Goal: Information Seeking & Learning: Learn about a topic

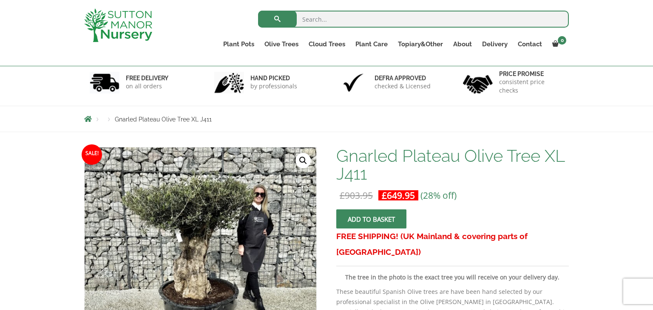
scroll to position [51, 0]
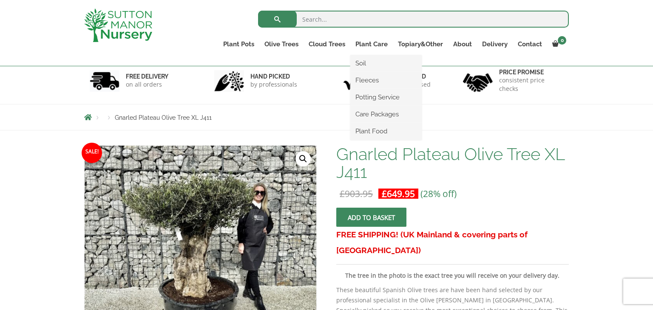
click at [381, 55] on ul "Soil Fleeces Potting Service Care Packages Plant Food" at bounding box center [385, 97] width 71 height 85
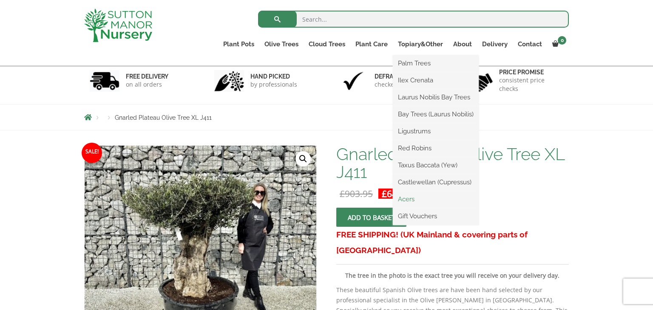
click at [411, 198] on link "Acers" at bounding box center [436, 199] width 86 height 13
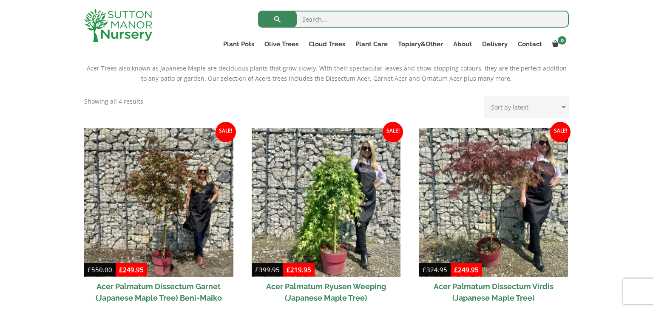
scroll to position [187, 0]
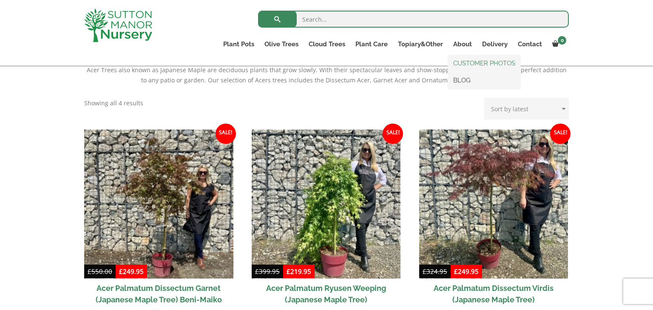
click at [467, 65] on link "CUSTOMER PHOTOS" at bounding box center [484, 63] width 72 height 13
click at [471, 64] on link "CUSTOMER PHOTOS" at bounding box center [484, 63] width 72 height 13
click at [466, 62] on link "CUSTOMER PHOTOS" at bounding box center [484, 63] width 72 height 13
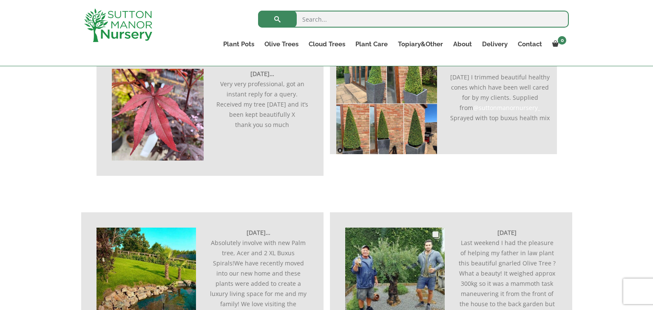
scroll to position [255, 0]
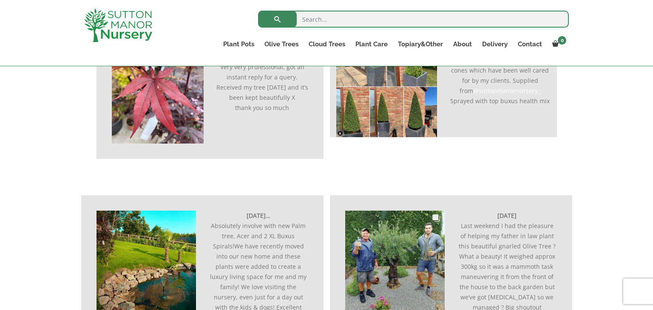
click at [399, 244] on img at bounding box center [394, 260] width 99 height 99
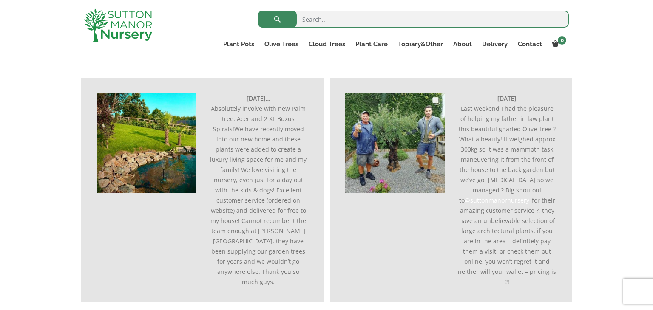
scroll to position [374, 0]
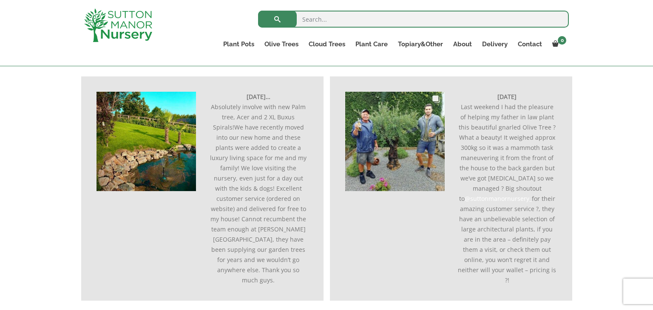
click at [384, 137] on img at bounding box center [394, 141] width 99 height 99
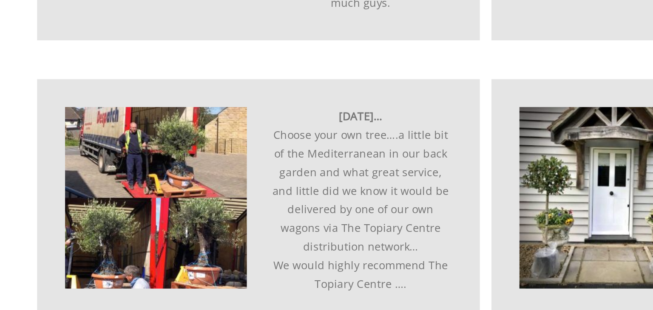
scroll to position [578, 0]
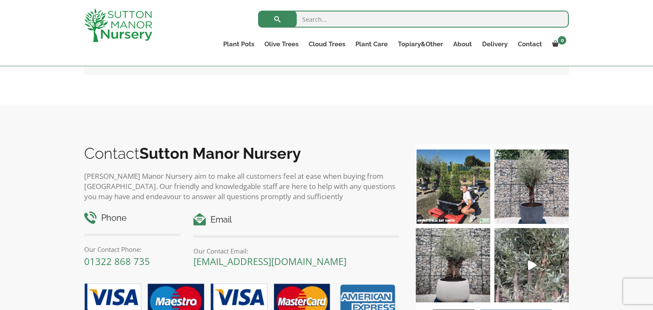
scroll to position [2839, 0]
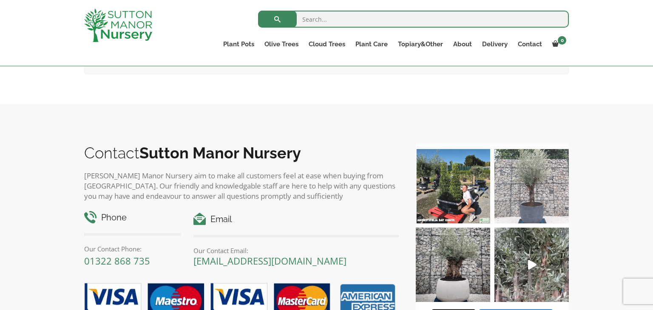
click at [542, 175] on img at bounding box center [531, 186] width 74 height 74
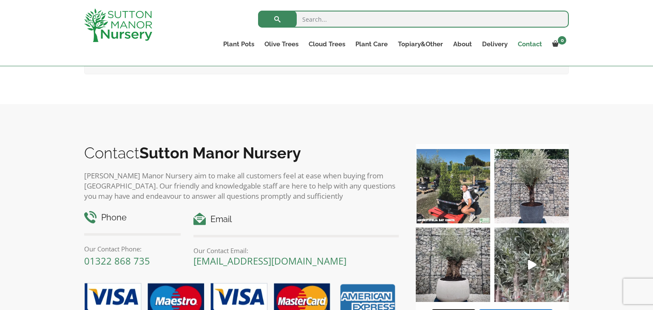
click at [533, 46] on link "Contact" at bounding box center [530, 44] width 34 height 12
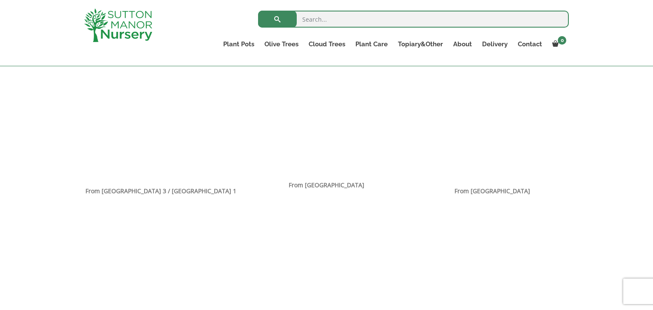
scroll to position [567, 0]
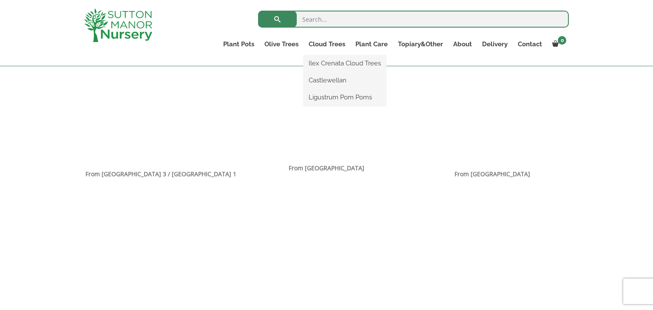
click at [333, 55] on ul "Ilex Crenata Cloud Trees Castlewellan Ligustrum Pom Poms" at bounding box center [344, 80] width 82 height 51
click at [330, 44] on link "Cloud Trees" at bounding box center [326, 44] width 47 height 12
click at [323, 65] on link "Ilex Crenata Cloud Trees" at bounding box center [344, 63] width 82 height 13
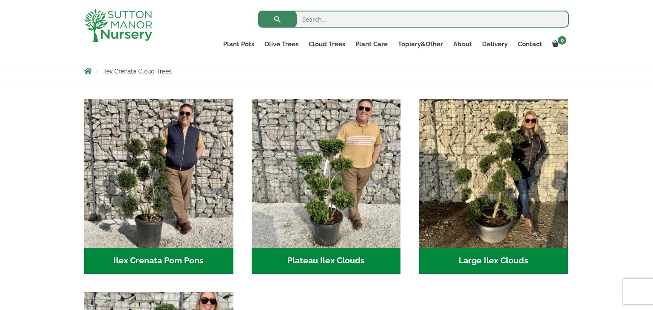
scroll to position [136, 0]
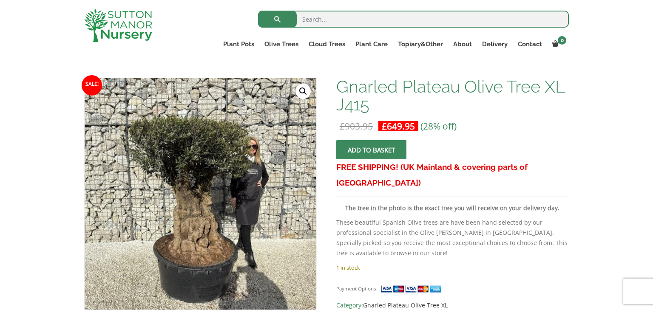
scroll to position [136, 0]
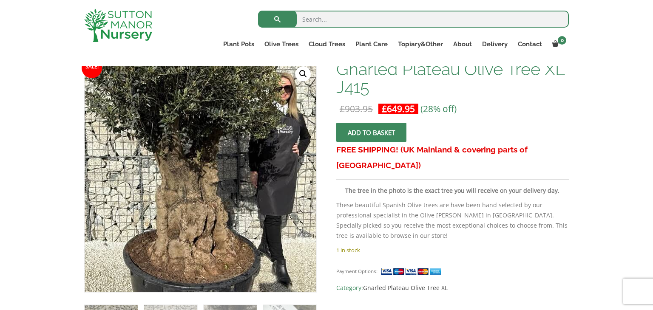
click at [201, 194] on img at bounding box center [200, 165] width 377 height 377
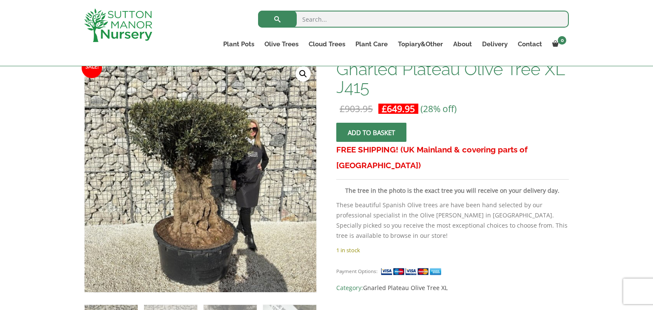
click at [301, 75] on link "🔍" at bounding box center [302, 73] width 15 height 15
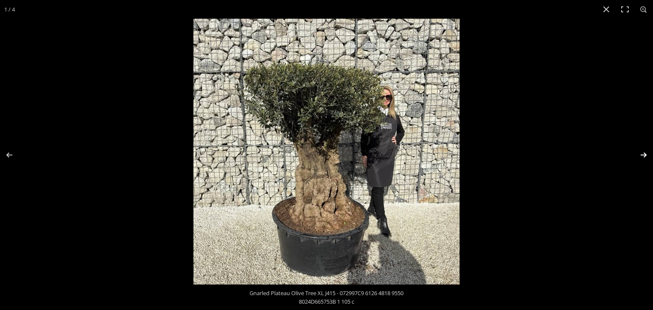
click at [645, 156] on button "Next (arrow right)" at bounding box center [638, 155] width 30 height 42
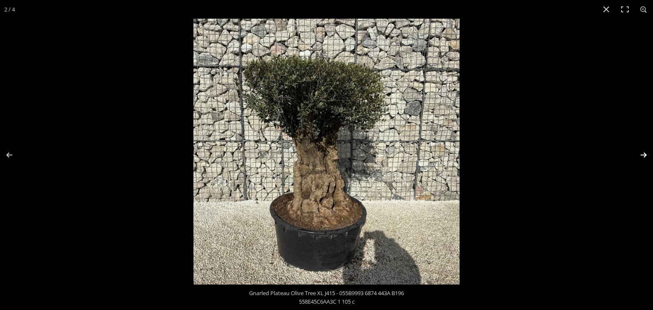
click at [645, 156] on button "Next (arrow right)" at bounding box center [638, 155] width 30 height 42
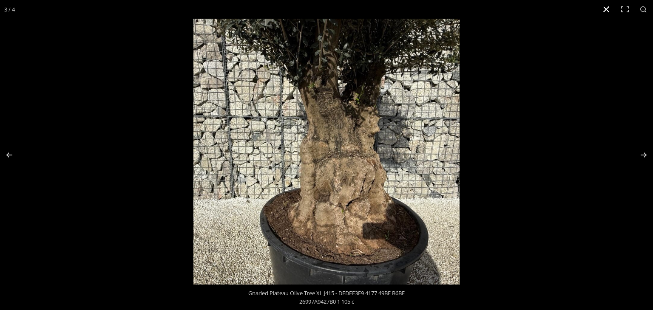
click at [609, 9] on button "Close (Esc)" at bounding box center [606, 9] width 19 height 19
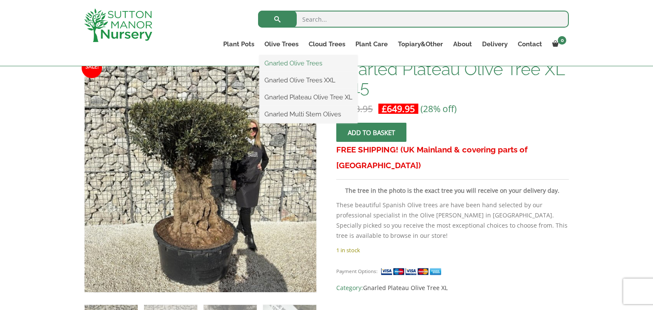
click at [291, 62] on link "Gnarled Olive Trees" at bounding box center [308, 63] width 98 height 13
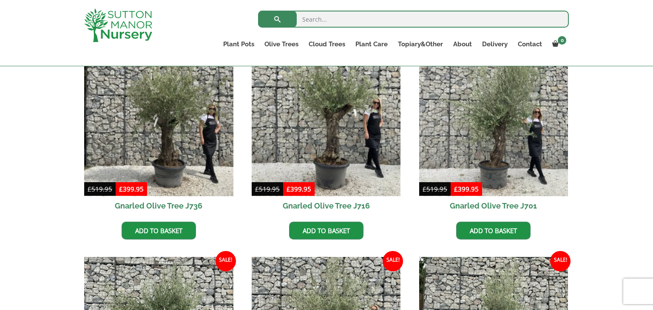
scroll to position [238, 0]
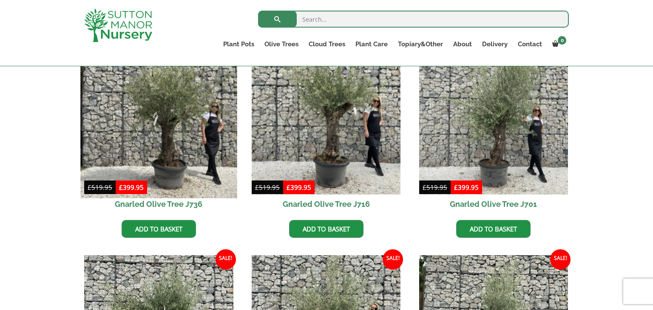
click at [176, 156] on img at bounding box center [158, 120] width 156 height 156
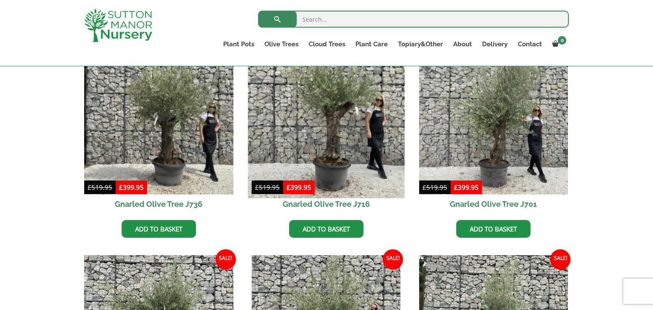
click at [309, 130] on img at bounding box center [326, 120] width 156 height 156
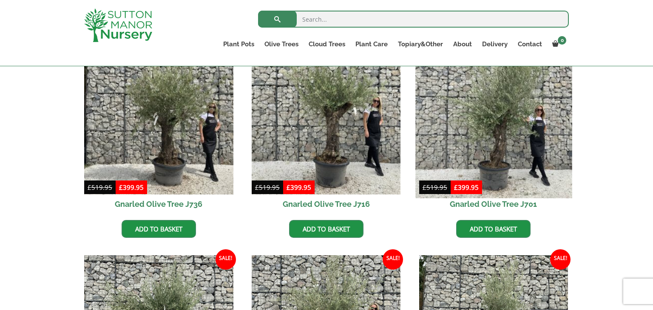
click at [500, 162] on img at bounding box center [493, 120] width 156 height 156
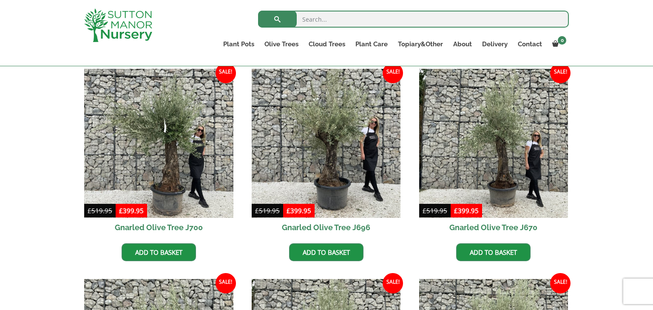
scroll to position [442, 0]
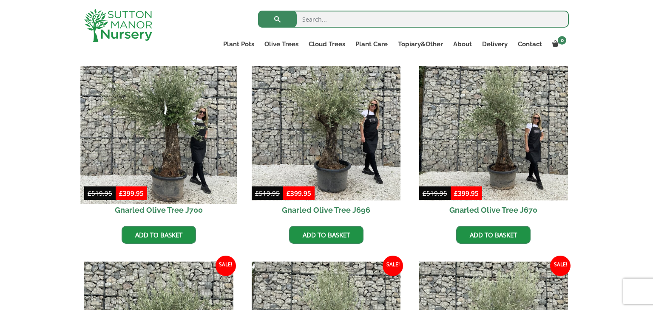
click at [170, 154] on img at bounding box center [158, 126] width 156 height 156
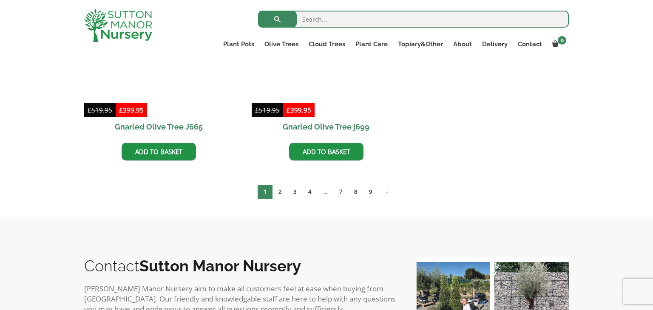
scroll to position [969, 0]
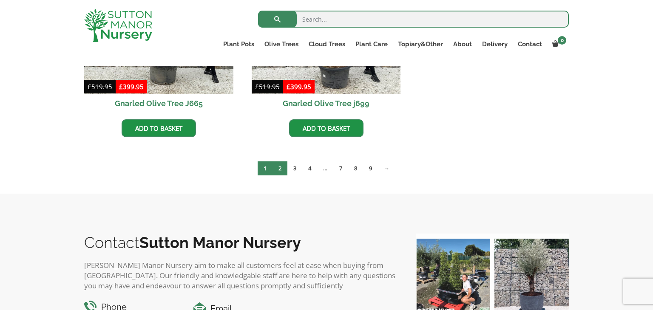
click at [278, 169] on link "2" at bounding box center [279, 168] width 15 height 14
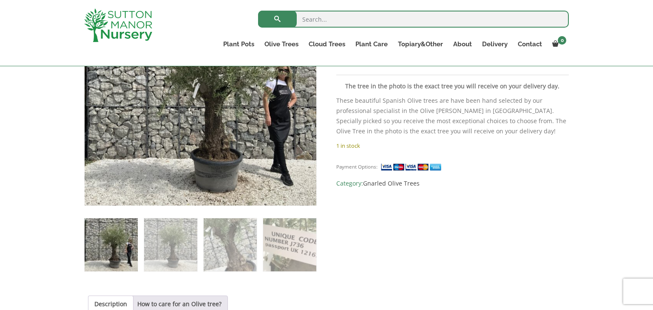
scroll to position [272, 0]
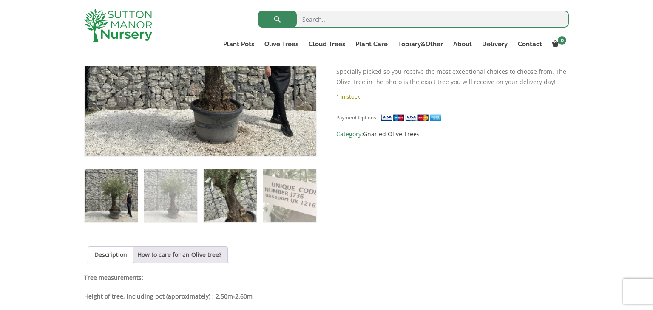
click at [241, 205] on img at bounding box center [230, 195] width 53 height 53
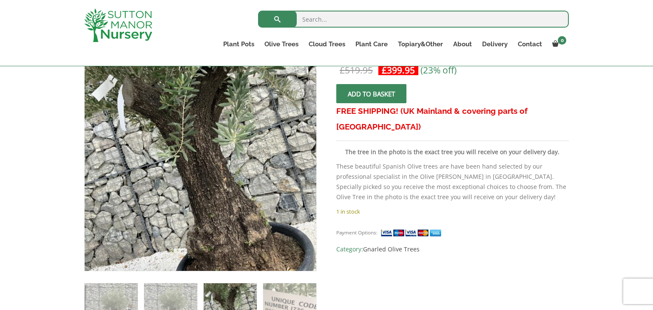
scroll to position [153, 0]
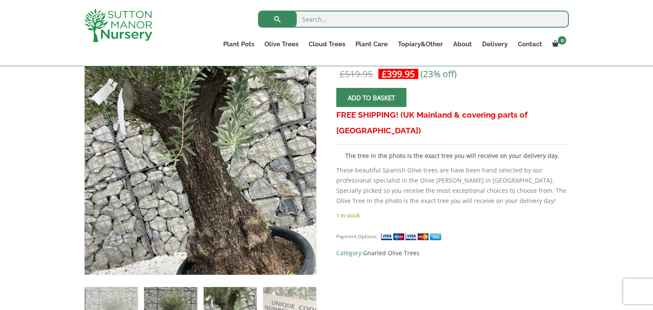
click at [180, 301] on img at bounding box center [170, 313] width 53 height 53
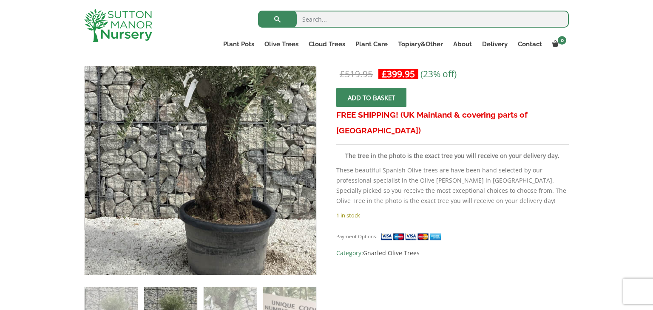
click at [193, 233] on img at bounding box center [206, 98] width 425 height 425
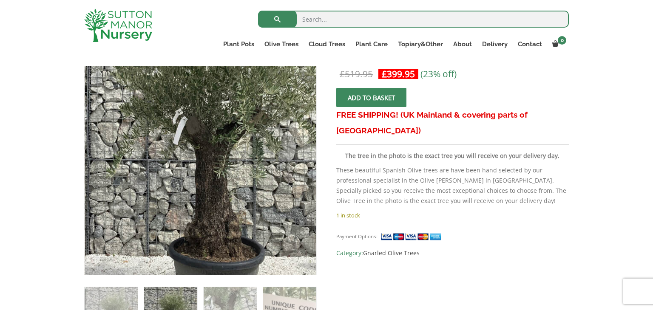
click at [206, 189] on img at bounding box center [196, 135] width 425 height 425
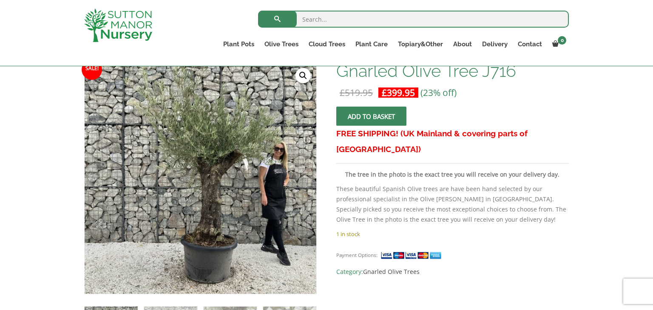
scroll to position [136, 0]
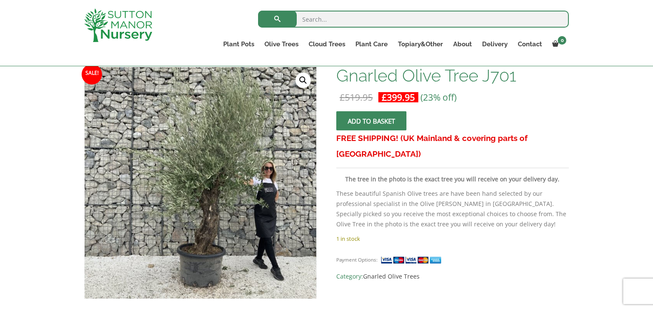
scroll to position [136, 0]
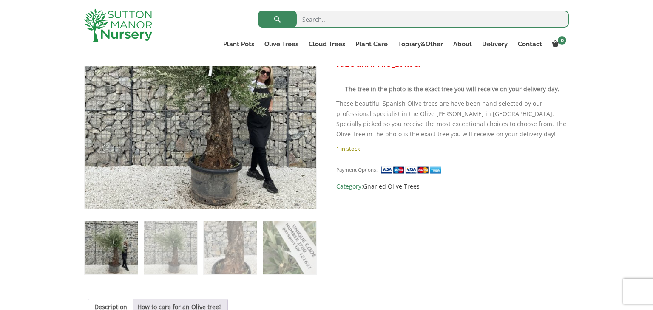
scroll to position [221, 0]
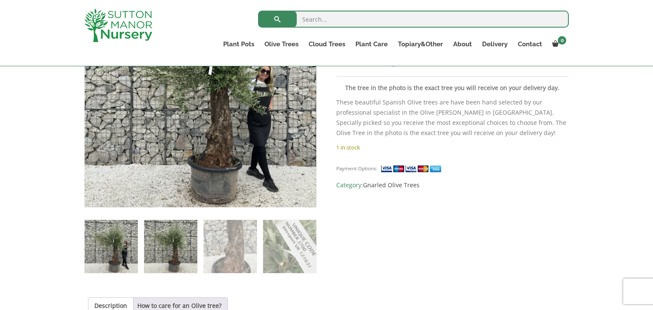
click at [186, 254] on img at bounding box center [170, 246] width 53 height 53
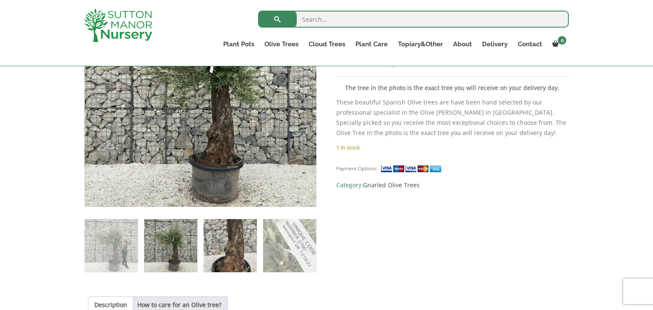
click at [221, 252] on img at bounding box center [230, 245] width 53 height 53
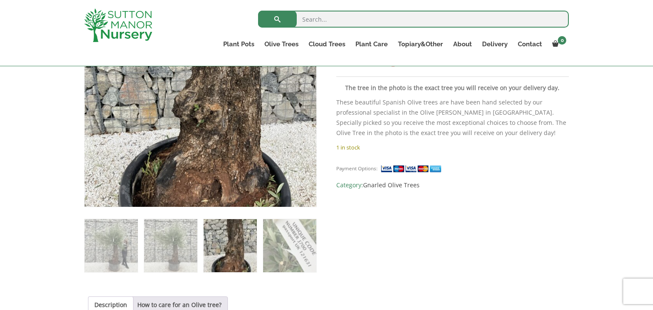
click at [230, 244] on img at bounding box center [230, 245] width 53 height 53
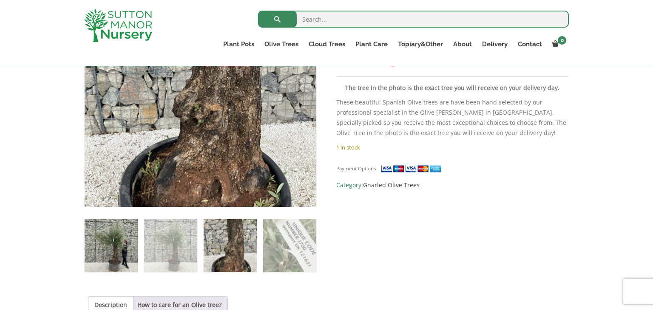
click at [124, 244] on img at bounding box center [111, 245] width 53 height 53
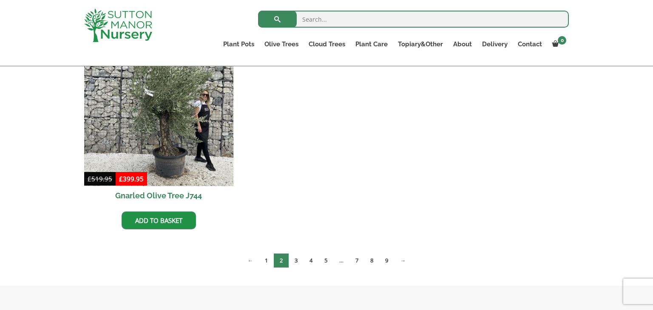
scroll to position [918, 0]
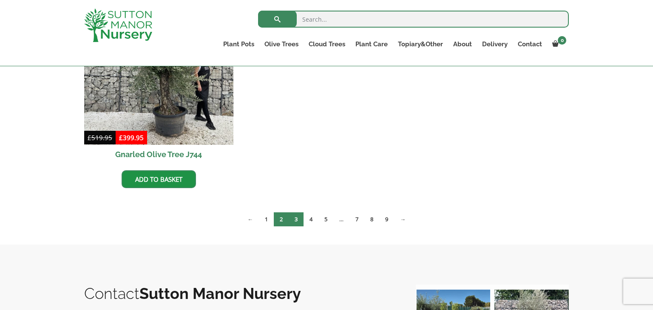
click at [296, 215] on link "3" at bounding box center [296, 219] width 15 height 14
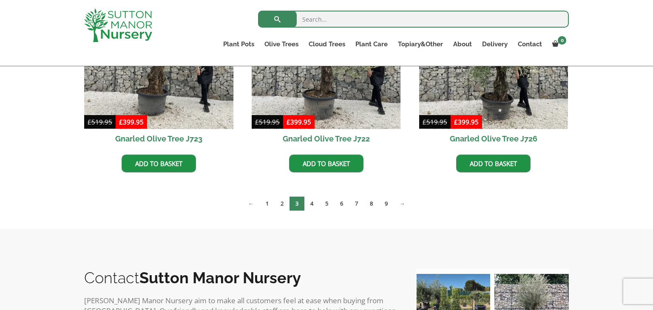
scroll to position [731, 0]
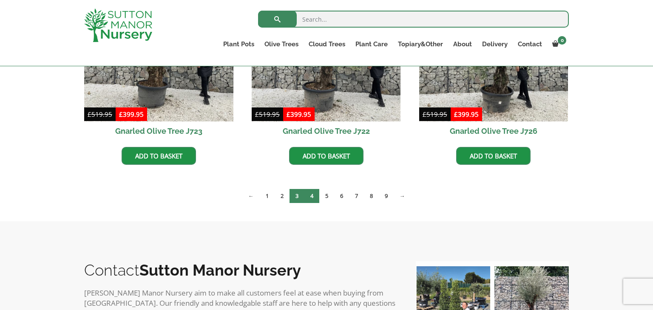
click at [312, 198] on link "4" at bounding box center [311, 196] width 15 height 14
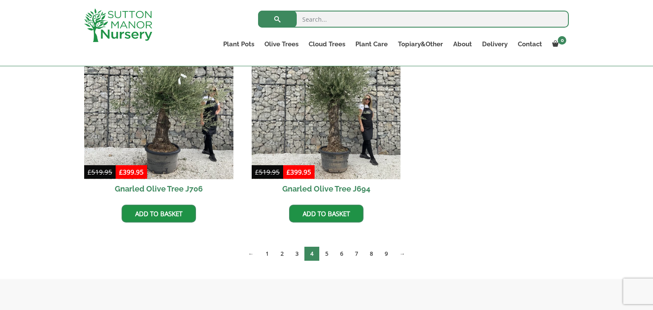
scroll to position [901, 0]
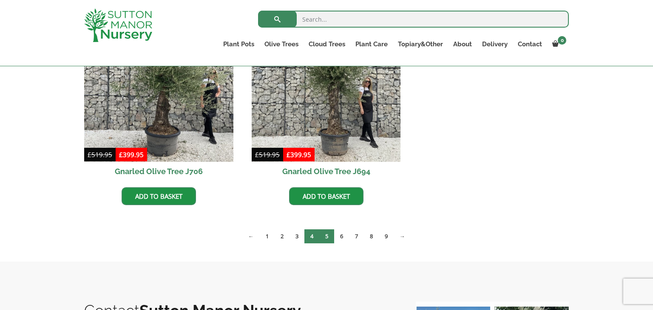
click at [322, 234] on link "5" at bounding box center [326, 236] width 15 height 14
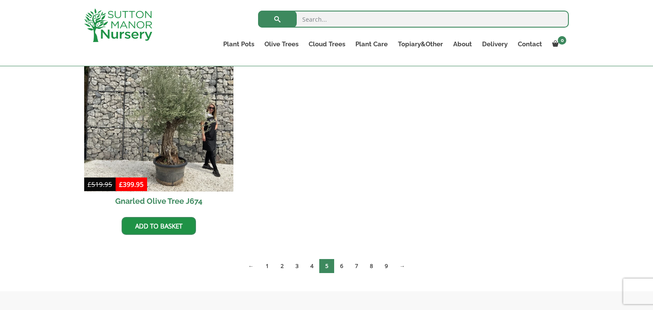
scroll to position [1292, 0]
click at [340, 265] on link "6" at bounding box center [341, 266] width 15 height 14
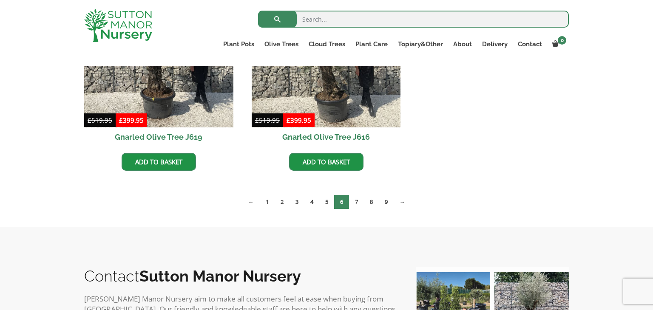
scroll to position [1360, 0]
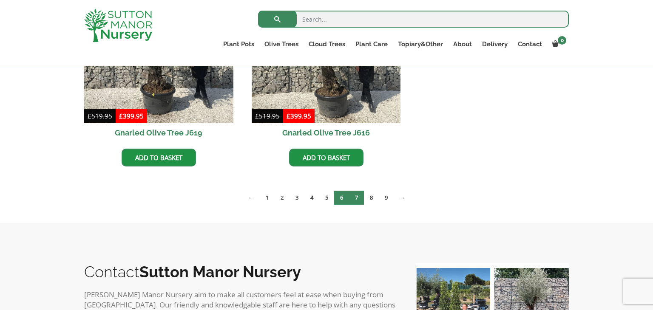
click at [360, 193] on link "7" at bounding box center [356, 198] width 15 height 14
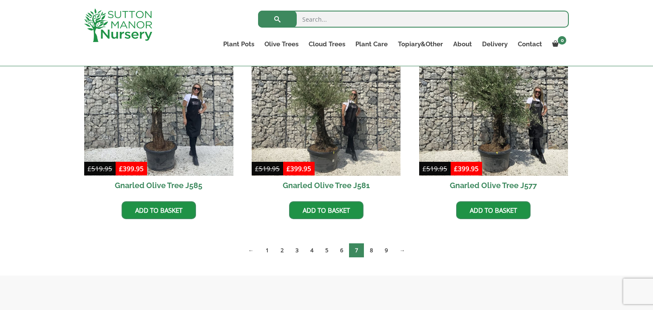
scroll to position [1309, 0]
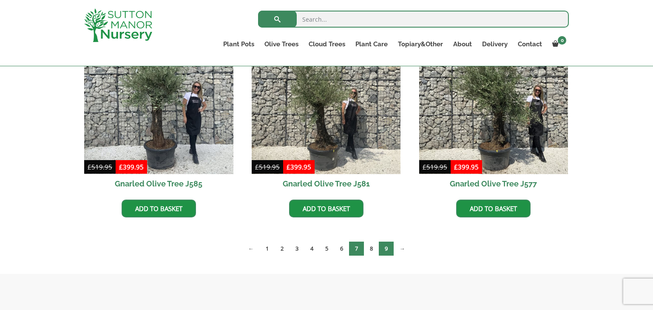
click at [385, 247] on link "9" at bounding box center [386, 249] width 15 height 14
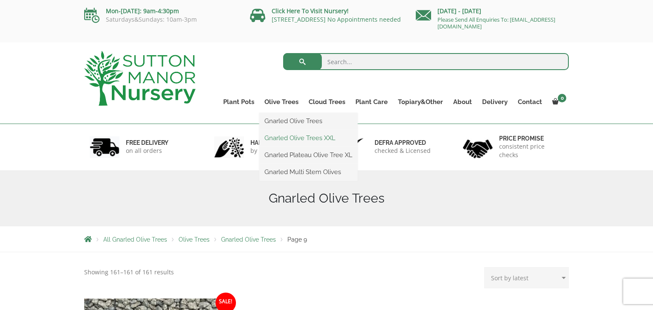
click at [290, 137] on link "Gnarled Olive Trees XXL" at bounding box center [308, 138] width 98 height 13
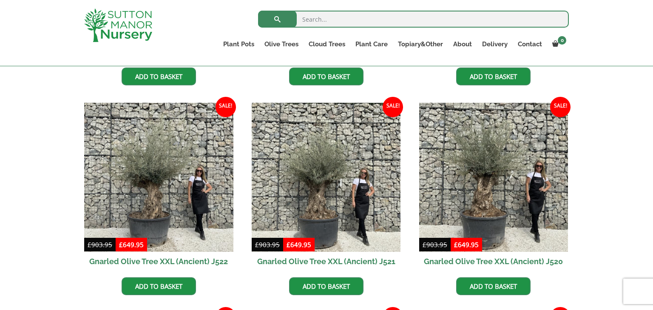
scroll to position [391, 0]
